Goal: Information Seeking & Learning: Check status

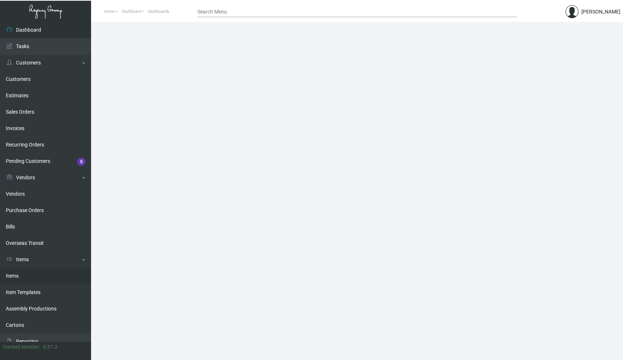
click at [14, 277] on link "Items" at bounding box center [45, 276] width 91 height 16
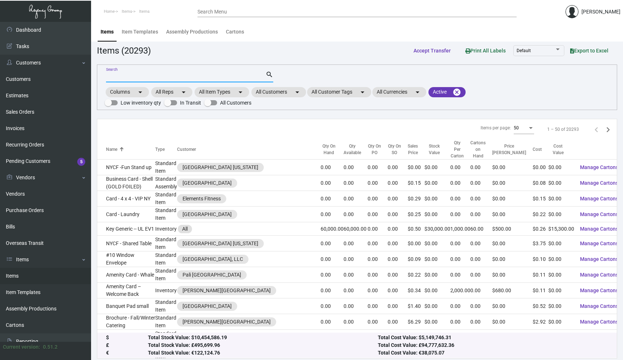
click at [170, 77] on input "Search" at bounding box center [186, 77] width 160 height 6
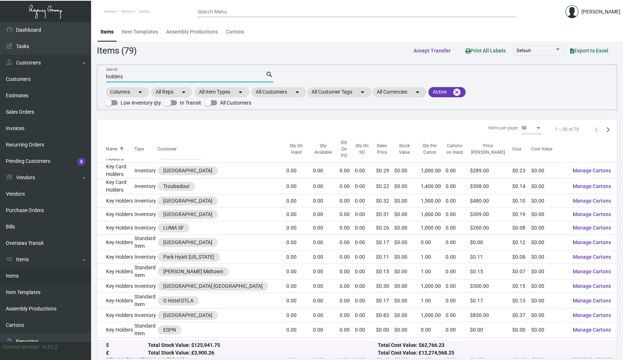
scroll to position [141, 0]
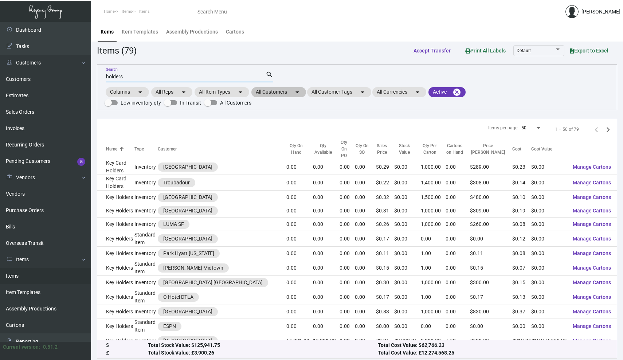
type input "holders"
click at [295, 91] on mat-icon "arrow_drop_down" at bounding box center [297, 92] width 9 height 9
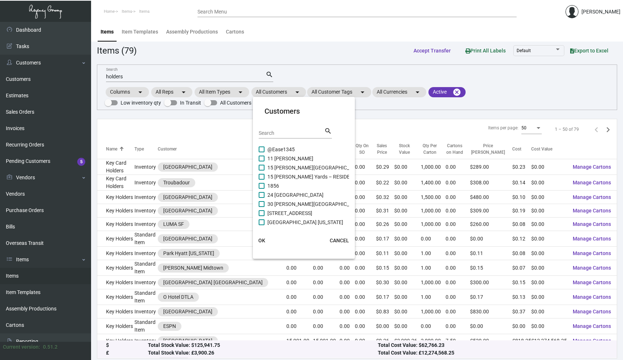
click at [284, 133] on input "Search" at bounding box center [292, 133] width 66 height 6
type input "gradua"
click at [263, 185] on span at bounding box center [262, 185] width 6 height 6
click at [262, 188] on input "Graduate [GEOGRAPHIC_DATA]" at bounding box center [261, 188] width 0 height 0
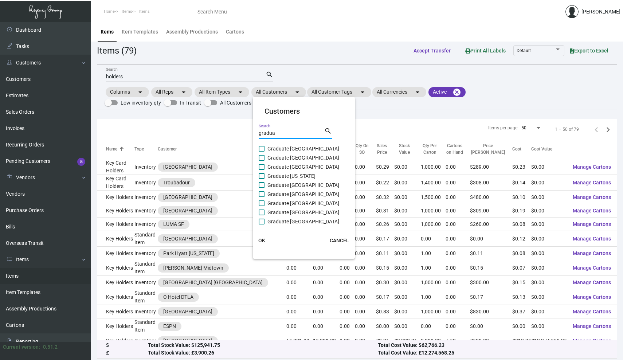
checkbox input "true"
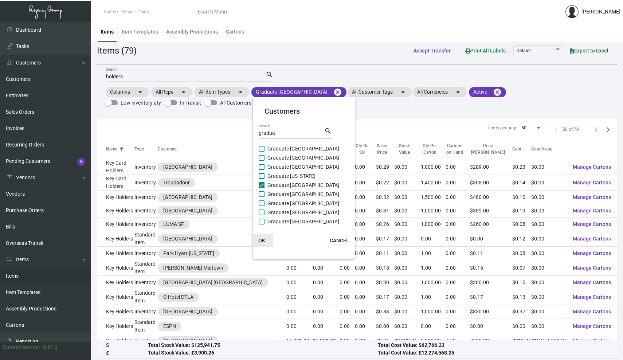
click at [261, 240] on span "OK" at bounding box center [261, 241] width 7 height 6
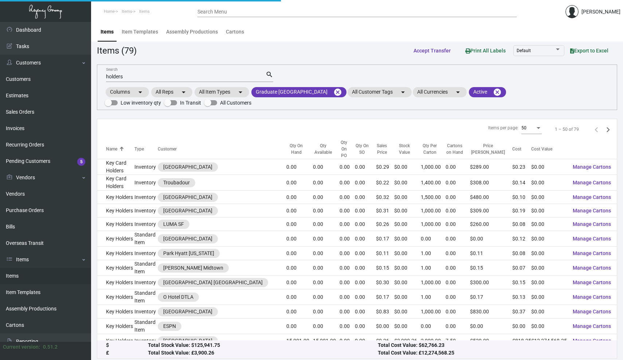
scroll to position [0, 0]
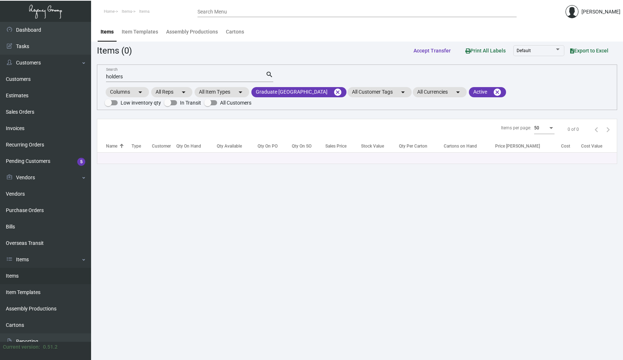
click at [156, 74] on input "holders" at bounding box center [186, 77] width 160 height 6
type input "w"
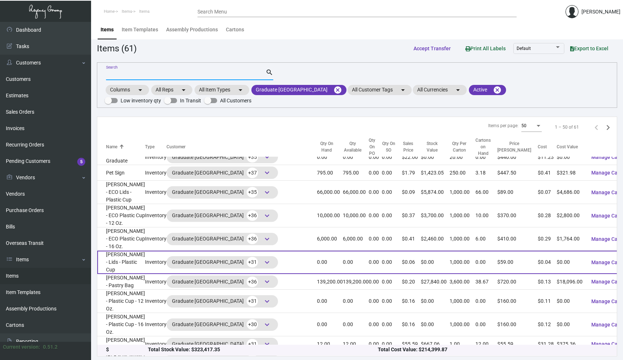
scroll to position [2, 0]
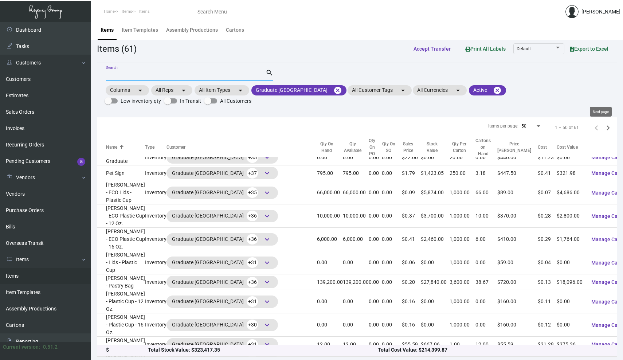
click at [608, 126] on icon "Next page" at bounding box center [608, 128] width 10 height 10
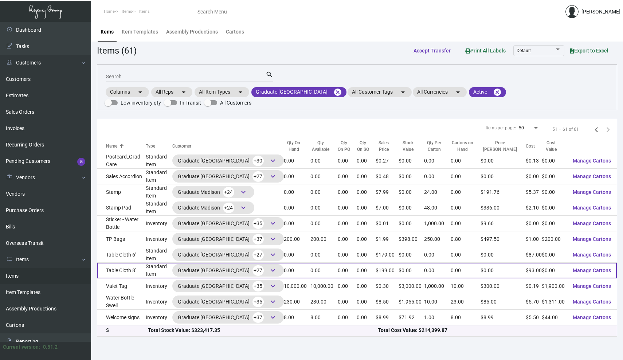
scroll to position [0, 0]
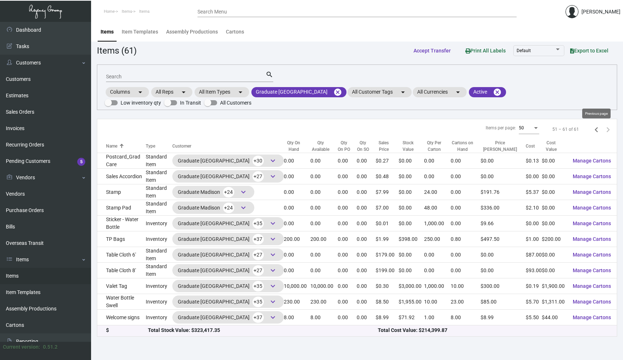
click at [597, 130] on icon "Previous page" at bounding box center [597, 130] width 10 height 10
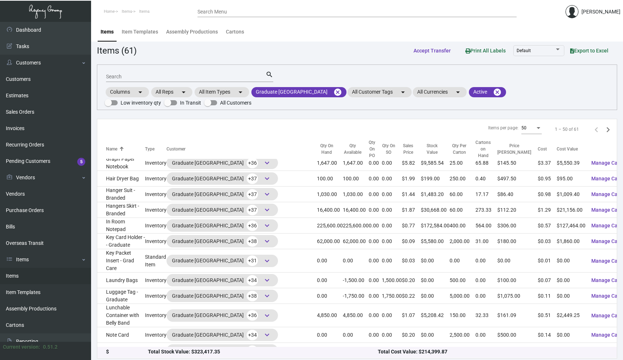
scroll to position [317, 0]
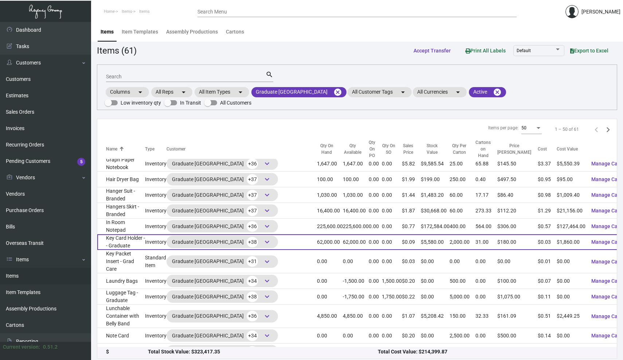
click at [135, 234] on td "Key Card Holder -- Graduate" at bounding box center [121, 242] width 48 height 16
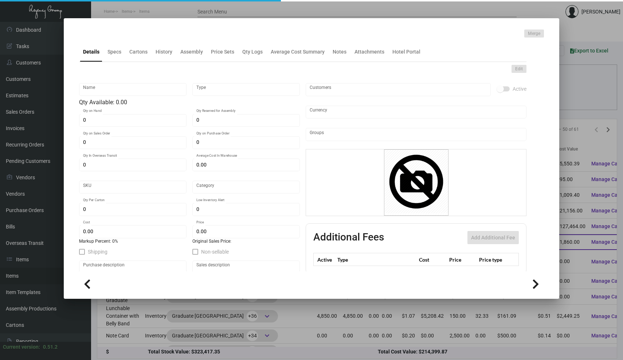
type input "Key Card Holder -- Graduate"
type input "Inventory"
type input "62,000"
type input "$ 0.24708"
type input "879"
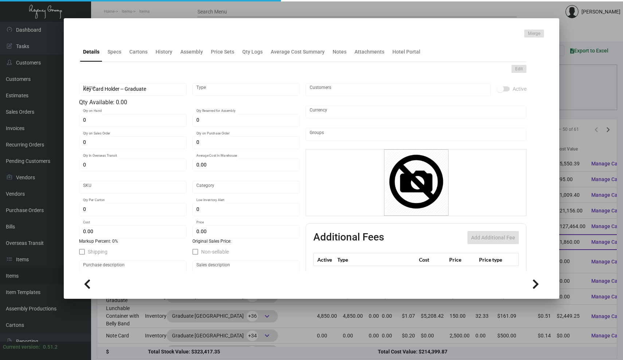
type input "Standard"
type input "2,000"
type input "100,000"
type input "$ 0.03"
type input "$ 0.09"
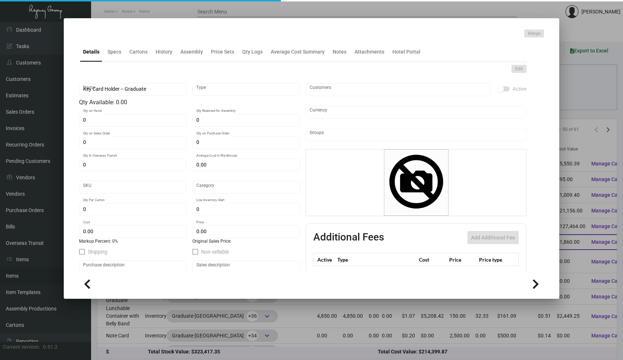
type textarea "Key Card Holder Flat Die Size : 9 x 6.25 Ink: 1/1 Paper: 80# Cover [PERSON_NAME…"
checkbox input "true"
type input "United States Dollar $"
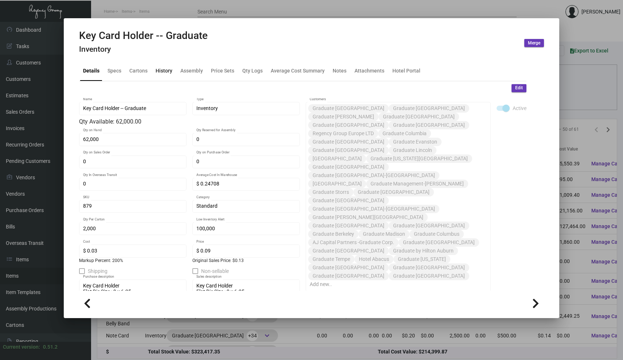
click at [159, 70] on div "History" at bounding box center [164, 71] width 17 height 8
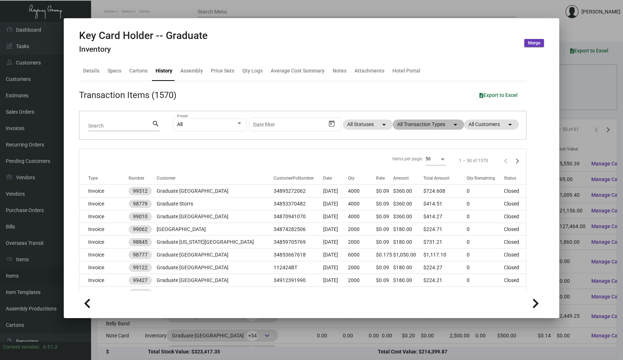
click at [423, 122] on mat-chip "All Transaction Types arrow_drop_down" at bounding box center [428, 125] width 71 height 10
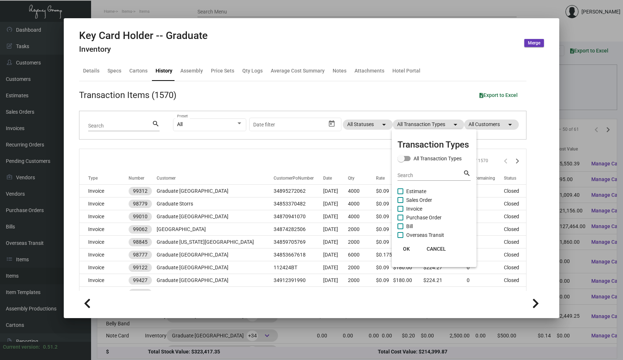
click at [399, 218] on span at bounding box center [401, 218] width 6 height 6
click at [400, 221] on input "Purchase Order" at bounding box center [400, 221] width 0 height 0
checkbox input "true"
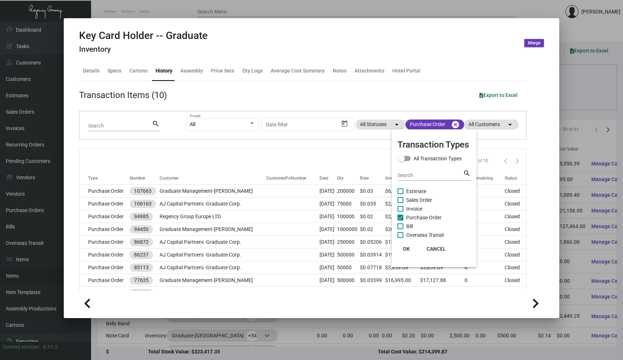
click at [405, 246] on span "OK" at bounding box center [406, 249] width 7 height 6
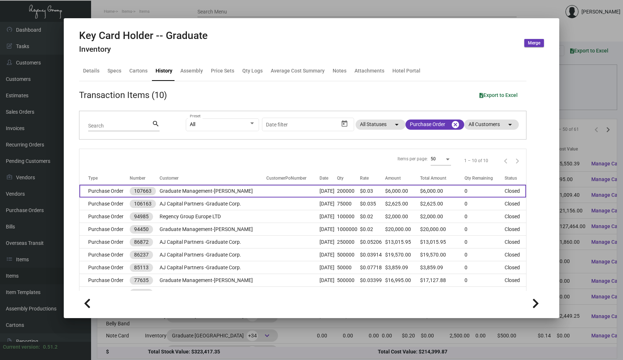
click at [112, 188] on td "Purchase Order" at bounding box center [104, 191] width 50 height 13
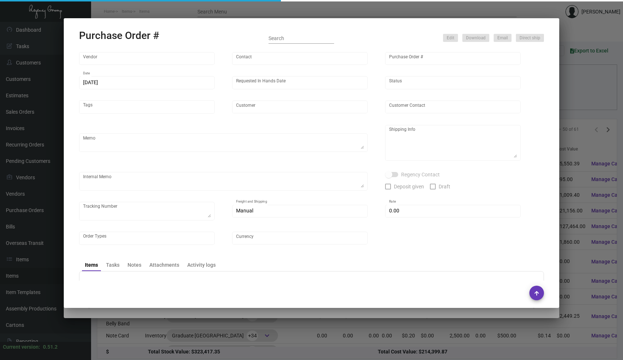
type input "Shanghai East Industrial Co., Ltd,"
type input "[PERSON_NAME]"
type input "107663"
type input "[DATE]"
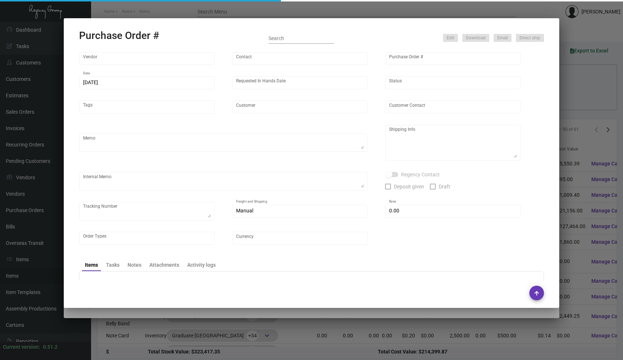
type input "Graduate Management-[PERSON_NAME]"
type textarea "Please ship 100k by air and the rest by boat - all to our NJ warehouse."
type textarea "Regency Group NJ - [PERSON_NAME] [STREET_ADDRESS]"
type textarea "packing - 100pcs/bubble, 2000pcs/ctn, total 50 cartons (for 100k sent first)"
checkbox input "true"
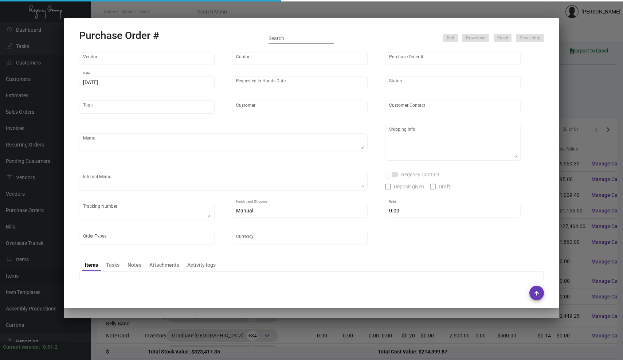
type input "$ 0.00"
type input "United States Dollar $"
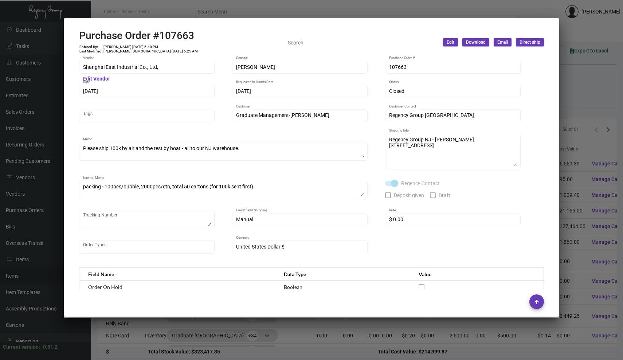
click at [553, 10] on div at bounding box center [311, 180] width 623 height 360
